Goal: Task Accomplishment & Management: Manage account settings

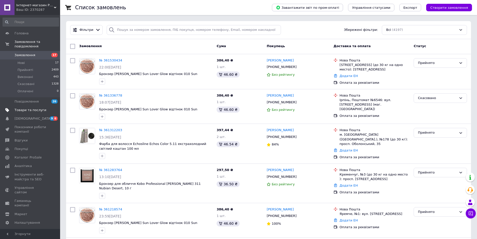
click at [35, 108] on span "Товари та послуги" at bounding box center [31, 110] width 32 height 5
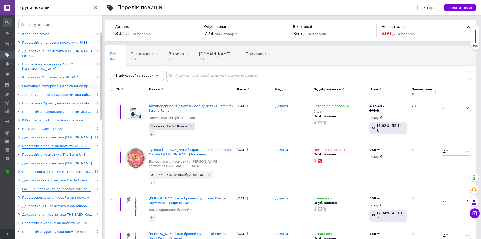
click at [27, 84] on div "Расходные материалы для салонов кр..." at bounding box center [56, 86] width 69 height 5
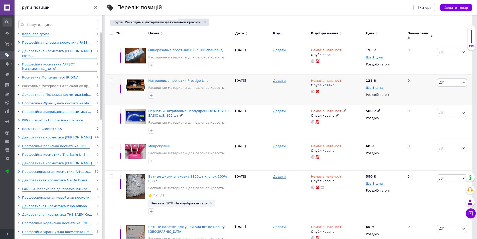
scroll to position [146, 0]
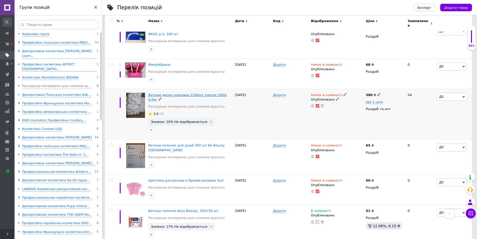
click at [199, 93] on span "Ватные диски упаковка 1100шт хлопок 100% 0.5кг" at bounding box center [187, 97] width 79 height 8
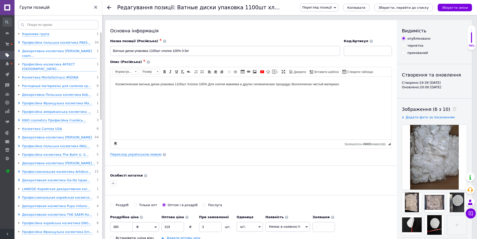
click at [336, 8] on icon at bounding box center [335, 8] width 2 height 2
click at [352, 26] on li "Зберегти та переглянути на маркетплейсі" at bounding box center [339, 24] width 78 height 7
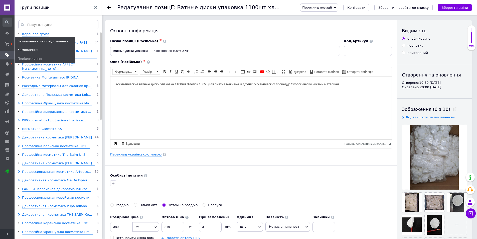
click at [27, 50] on span "Замовлення" at bounding box center [28, 50] width 21 height 5
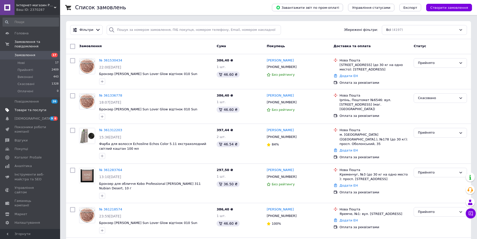
click at [29, 108] on span "Товари та послуги" at bounding box center [31, 110] width 32 height 5
